Goal: Transaction & Acquisition: Purchase product/service

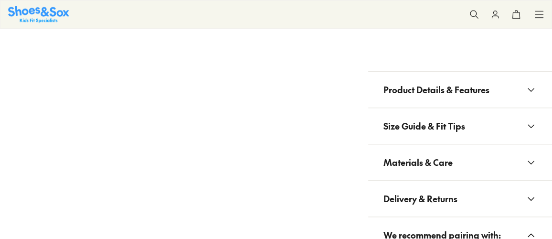
scroll to position [607, 0]
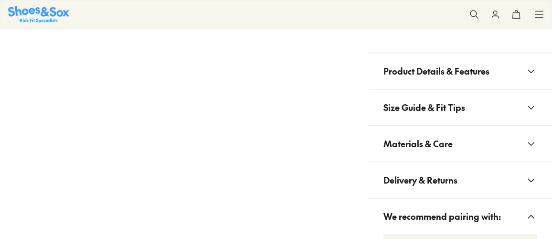
click at [467, 141] on button "Materials & Care" at bounding box center [460, 144] width 184 height 36
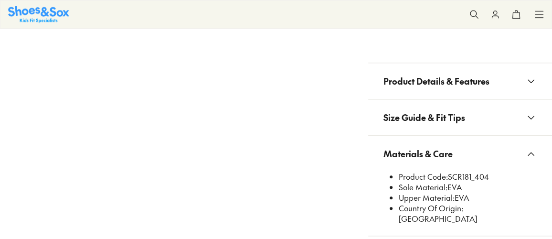
scroll to position [0, 0]
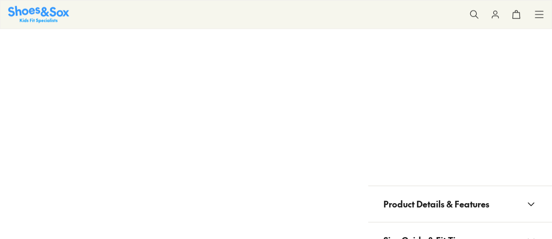
select select "*"
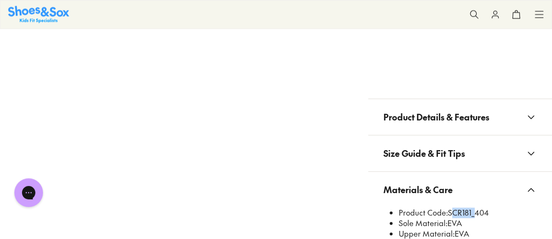
drag, startPoint x: 449, startPoint y: 210, endPoint x: 470, endPoint y: 210, distance: 21.5
click at [470, 210] on li "Product Code: SCR181_404" at bounding box center [468, 212] width 138 height 11
copy li "SCR181"
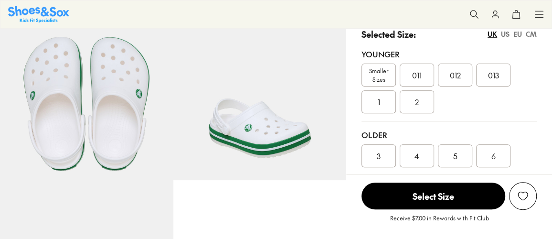
scroll to position [217, 0]
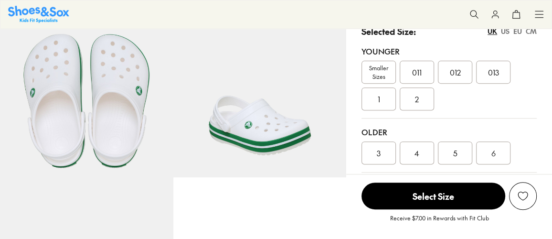
select select "*"
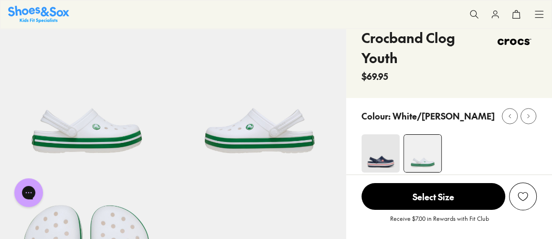
scroll to position [0, 0]
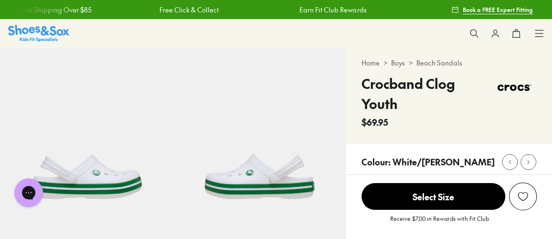
click at [473, 34] on icon at bounding box center [474, 34] width 10 height 10
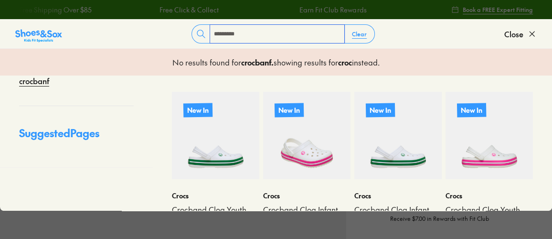
scroll to position [80, 0]
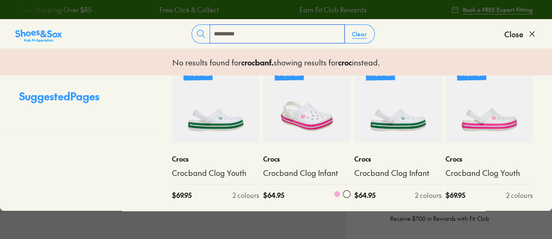
type input "********"
click at [294, 168] on link "Crocband Clog Infant" at bounding box center [306, 173] width 87 height 11
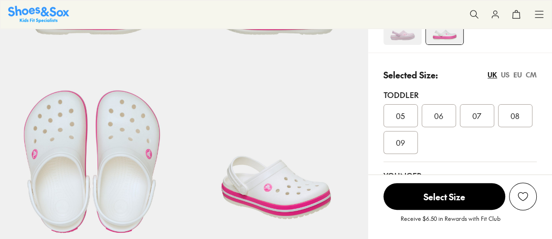
select select "*"
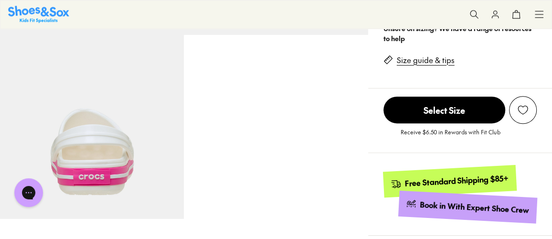
scroll to position [389, 0]
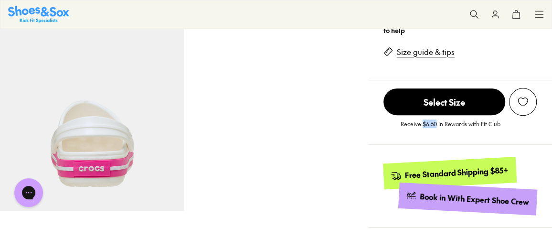
drag, startPoint x: 422, startPoint y: 123, endPoint x: 437, endPoint y: 126, distance: 15.5
click at [437, 126] on p "Receive $6.50 in Rewards with Fit Club" at bounding box center [449, 127] width 99 height 17
click at [404, 144] on div "Free Standard Shipping $85+ Book in With Expert Shoe Crew" at bounding box center [460, 185] width 184 height 83
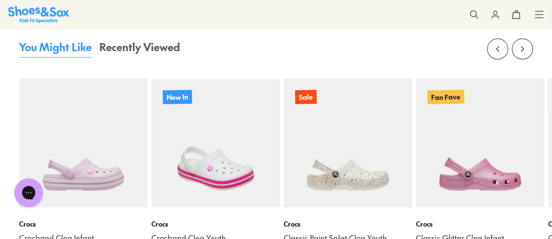
scroll to position [997, 0]
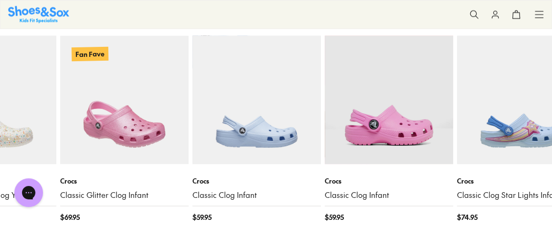
click at [128, 133] on img at bounding box center [124, 99] width 128 height 128
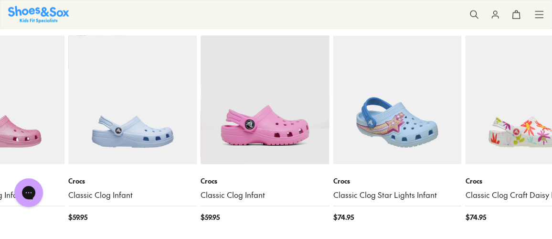
click at [333, 145] on img at bounding box center [397, 99] width 128 height 128
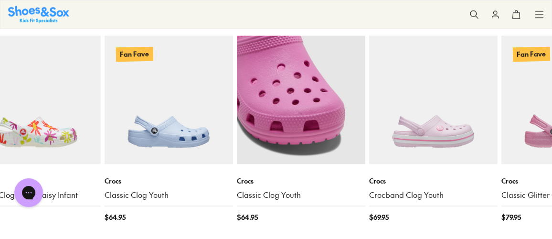
click at [295, 154] on img at bounding box center [301, 99] width 128 height 128
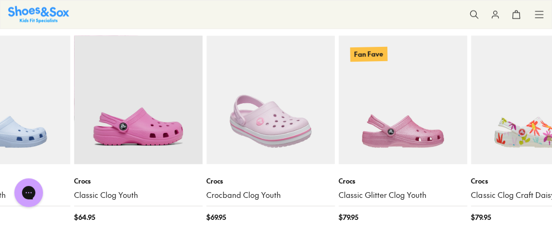
click at [206, 158] on img at bounding box center [270, 99] width 128 height 128
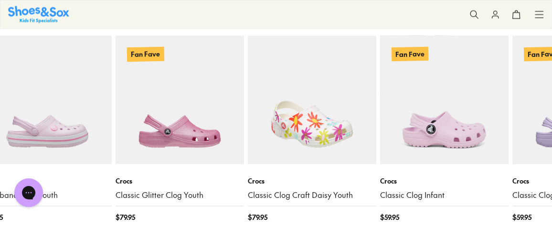
click at [248, 138] on img at bounding box center [312, 99] width 128 height 128
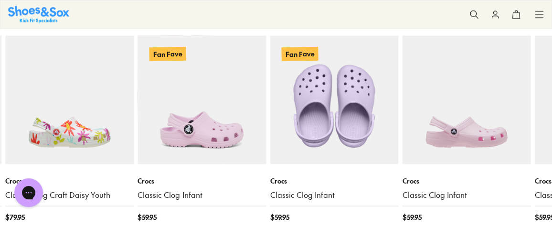
click at [270, 108] on img at bounding box center [334, 99] width 128 height 128
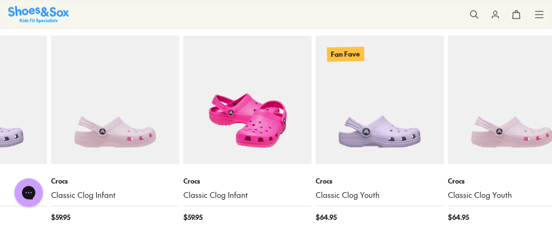
click at [183, 101] on img at bounding box center [247, 99] width 128 height 128
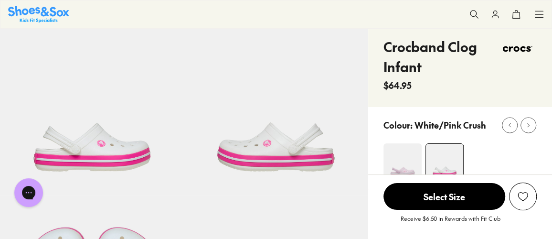
scroll to position [0, 0]
